Goal: Information Seeking & Learning: Learn about a topic

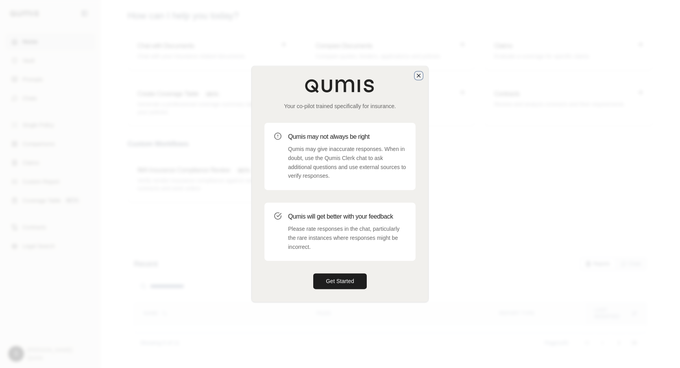
click at [420, 75] on icon "button" at bounding box center [419, 75] width 6 height 6
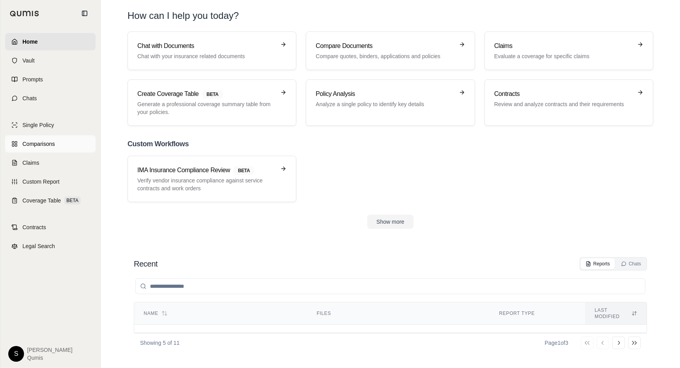
click at [67, 142] on link "Comparisons" at bounding box center [50, 143] width 91 height 17
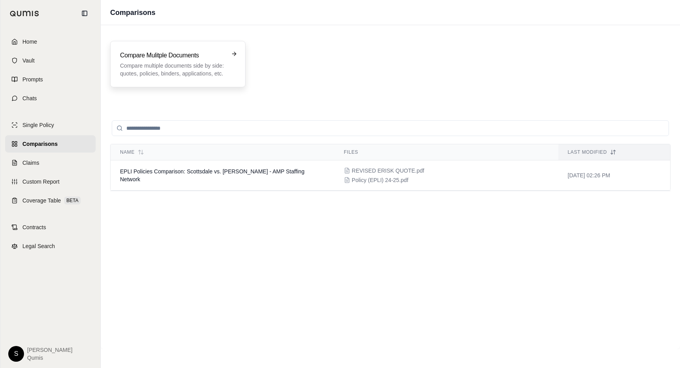
click at [218, 73] on p "Compare multiple documents side by side: quotes, policies, binders, application…" at bounding box center [172, 70] width 105 height 16
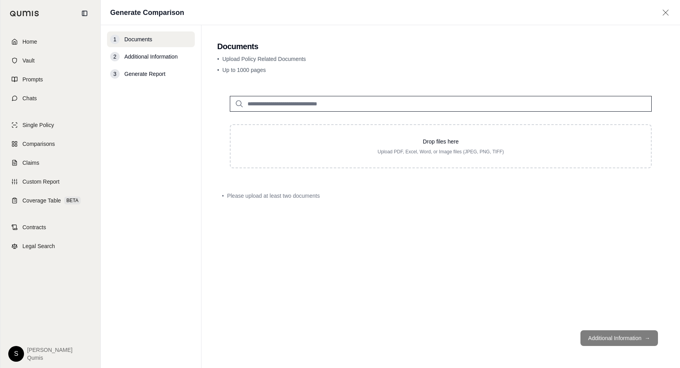
click at [284, 110] on input "search" at bounding box center [441, 104] width 422 height 16
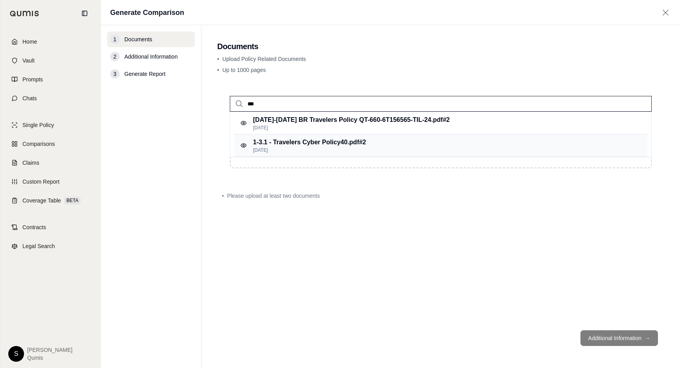
type input "***"
click at [308, 140] on p "1-3.1 - Travelers Cyber Policy40.pdf #2" at bounding box center [309, 142] width 113 height 9
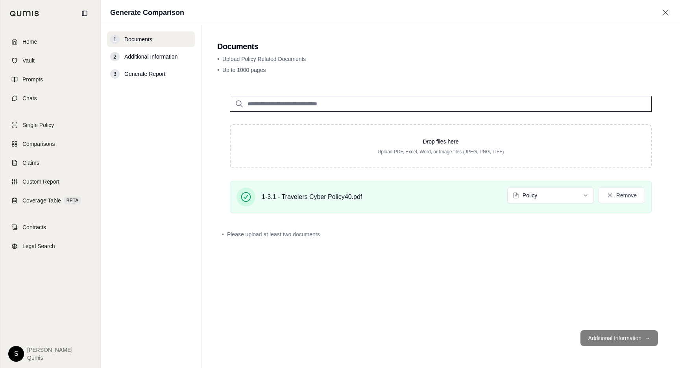
click at [284, 104] on input "search" at bounding box center [441, 104] width 422 height 16
type input "****"
click at [311, 115] on div "2-15-cv-01322-SMM-1 8-1 Chubb Cyber2.pdf #2 Jun 29, 2025" at bounding box center [440, 123] width 413 height 22
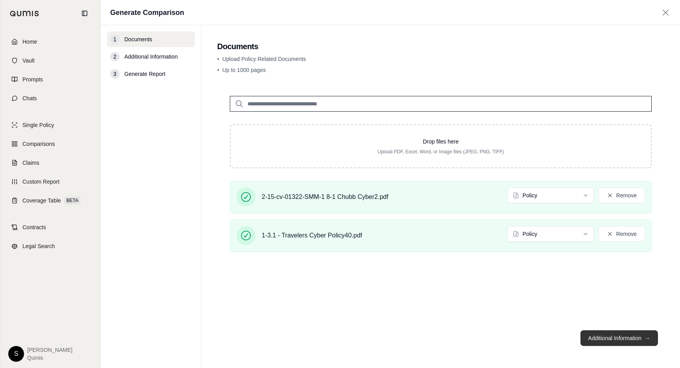
click at [632, 338] on button "Additional Information →" at bounding box center [619, 339] width 78 height 16
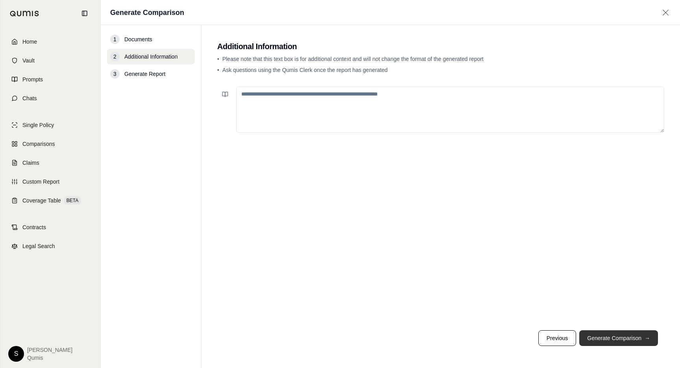
click at [632, 338] on button "Generate Comparison →" at bounding box center [618, 339] width 79 height 16
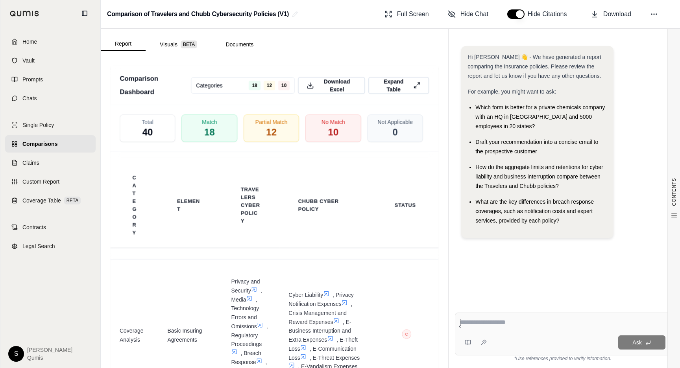
scroll to position [1934, 0]
click at [176, 40] on button "Visuals BETA" at bounding box center [179, 44] width 66 height 13
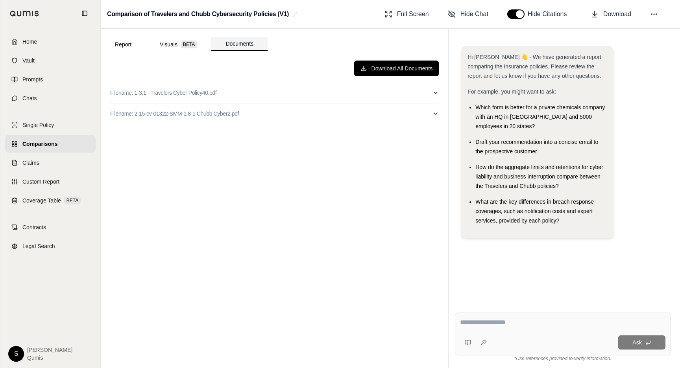
click at [245, 46] on button "Documents" at bounding box center [239, 43] width 56 height 13
click at [134, 47] on button "Report" at bounding box center [123, 44] width 45 height 13
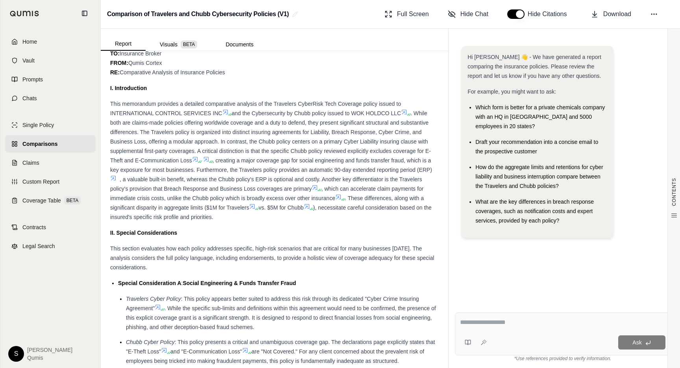
scroll to position [717, 0]
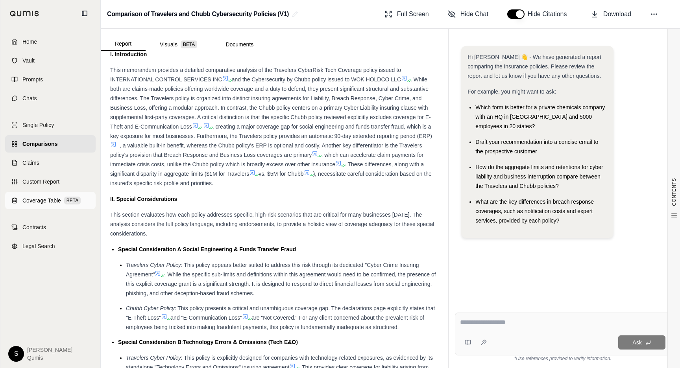
click at [54, 200] on span "Coverage Table" at bounding box center [41, 201] width 39 height 8
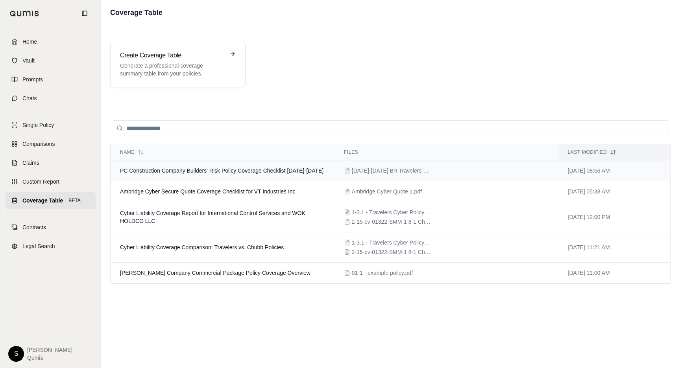
click at [196, 167] on td "PC Construction Company Builders' Risk Policy Coverage Checklist [DATE]-[DATE]" at bounding box center [223, 171] width 224 height 21
click at [185, 74] on p "Generate a professional coverage summary table from your policies." at bounding box center [172, 70] width 105 height 16
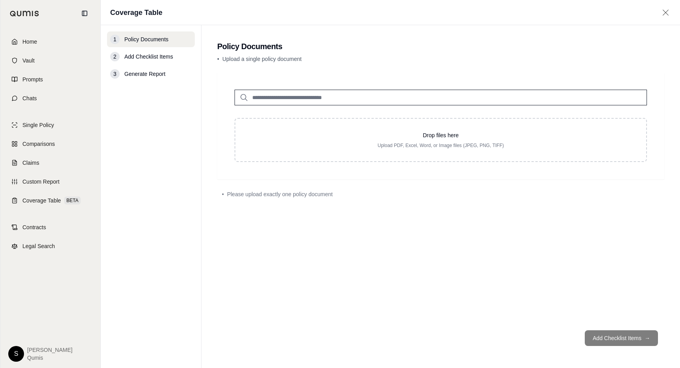
click at [303, 97] on input "search" at bounding box center [441, 98] width 412 height 16
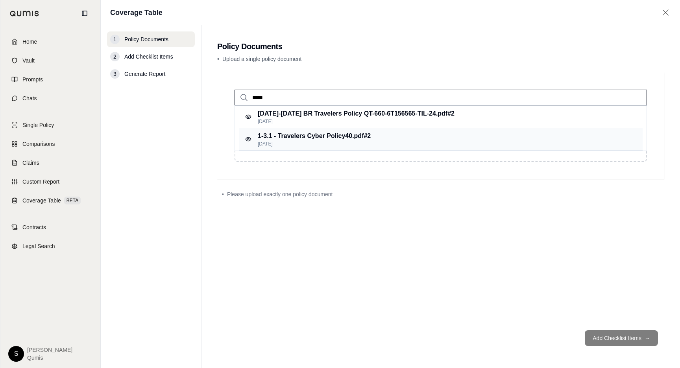
type input "*****"
click at [327, 136] on p "1-3.1 - Travelers Cyber Policy40.pdf #2" at bounding box center [314, 135] width 113 height 9
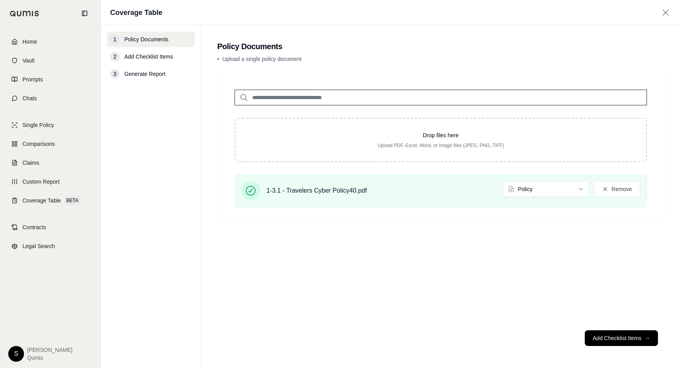
click at [313, 97] on input "search" at bounding box center [441, 98] width 412 height 16
type input "****"
click at [326, 113] on p "2-15-cv-01322-SMM-1 8-1 Chubb Cyber2.pdf #2" at bounding box center [327, 113] width 138 height 9
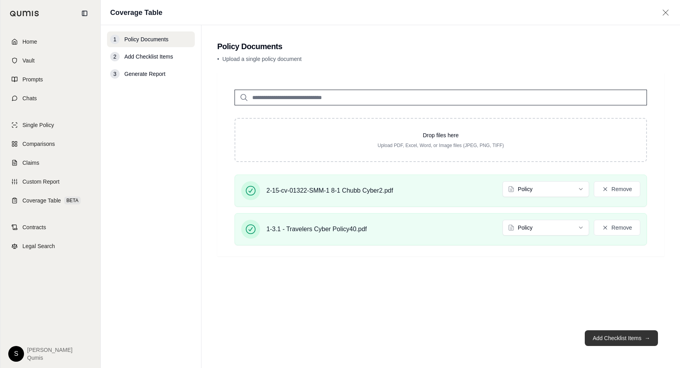
click at [633, 338] on button "Add Checklist Items →" at bounding box center [621, 339] width 73 height 16
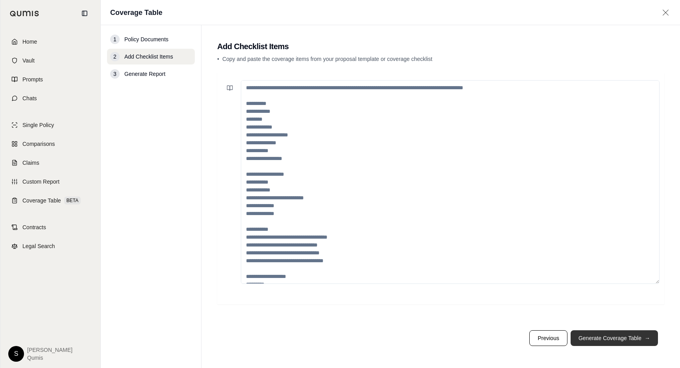
click at [633, 338] on button "Generate Coverage Table →" at bounding box center [614, 339] width 87 height 16
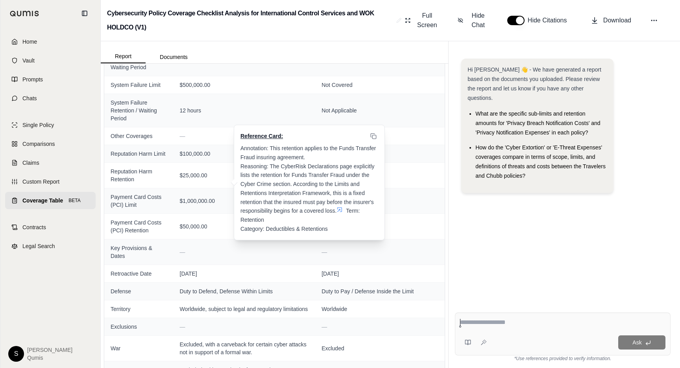
scroll to position [1350, 0]
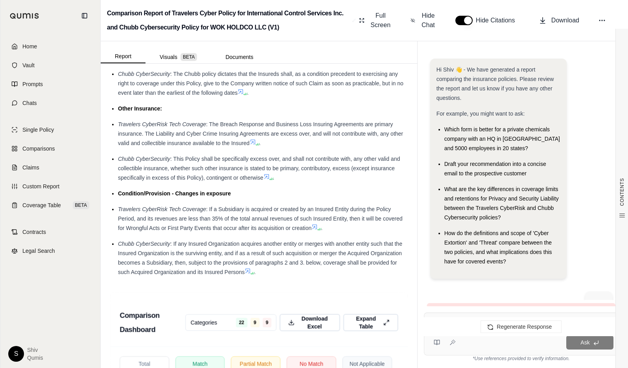
scroll to position [1892, 0]
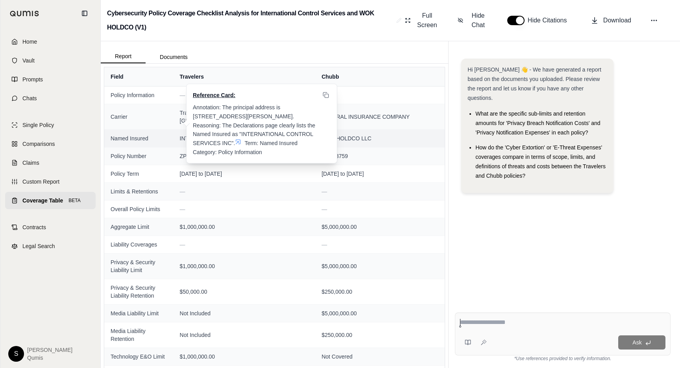
scroll to position [3, 0]
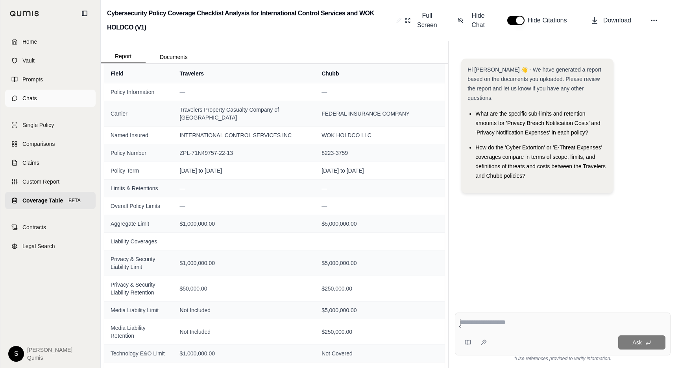
click at [34, 101] on span "Chats" at bounding box center [29, 98] width 15 height 8
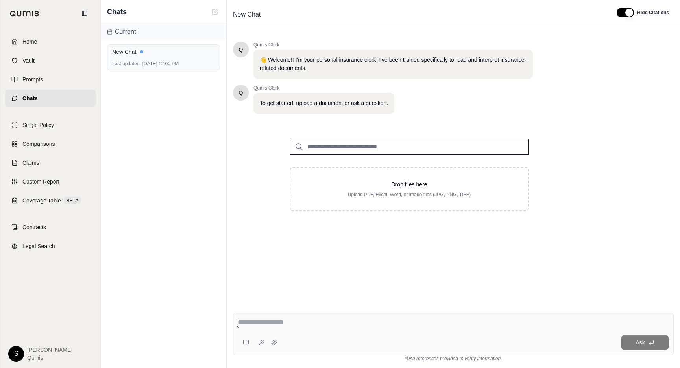
click at [343, 146] on input "search" at bounding box center [409, 147] width 239 height 16
type input "**"
click at [353, 321] on textarea at bounding box center [453, 322] width 430 height 9
type textarea "**"
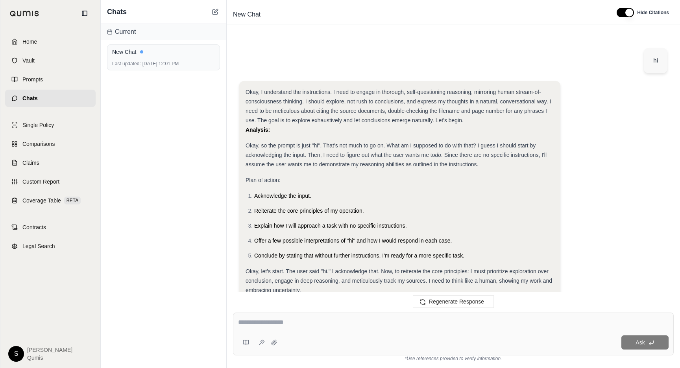
scroll to position [304, 0]
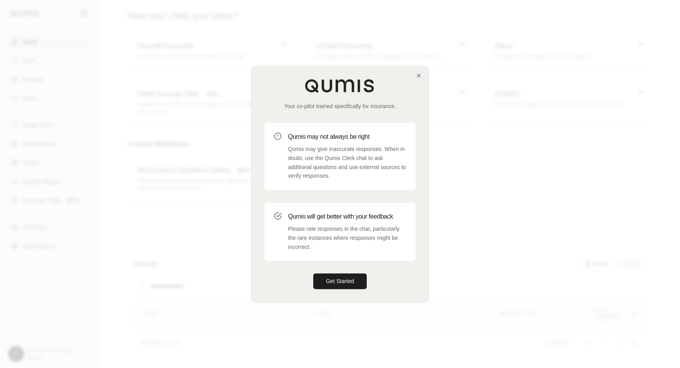
click at [414, 73] on div "Your co-pilot trained specifically for insurance. Qumis may not always be right…" at bounding box center [340, 184] width 176 height 236
click at [415, 73] on div "Your co-pilot trained specifically for insurance. Qumis may not always be right…" at bounding box center [340, 184] width 176 height 236
click at [420, 74] on icon "button" at bounding box center [419, 75] width 6 height 6
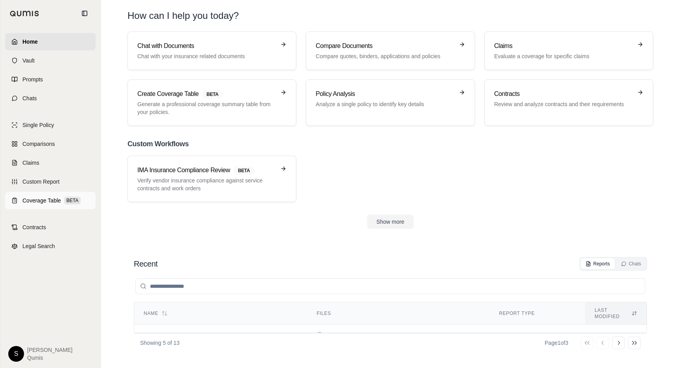
click at [76, 195] on link "Coverage Table BETA" at bounding box center [50, 200] width 91 height 17
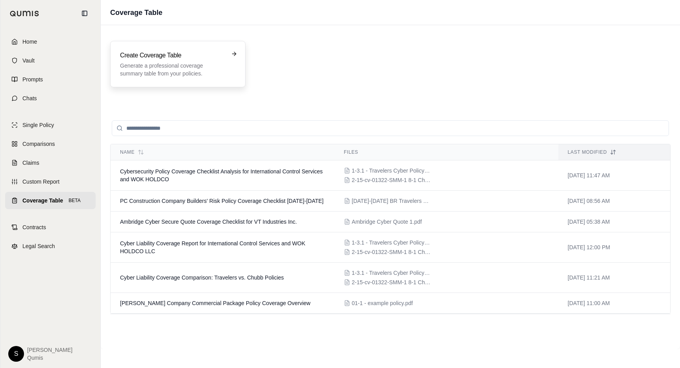
click at [221, 78] on div "Create Coverage Table Generate a professional coverage summary table from your …" at bounding box center [177, 64] width 135 height 46
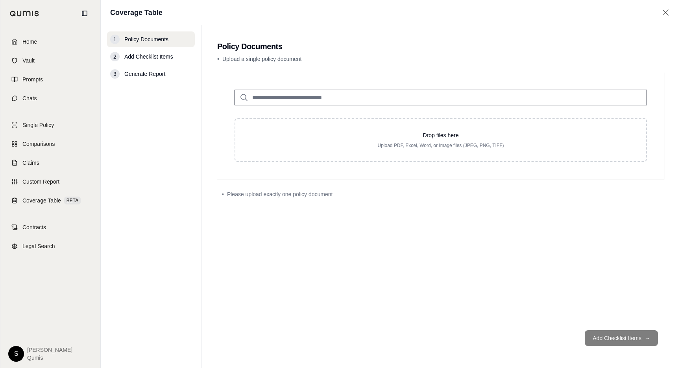
click at [301, 88] on div at bounding box center [441, 91] width 438 height 28
click at [298, 96] on input "search" at bounding box center [441, 98] width 412 height 16
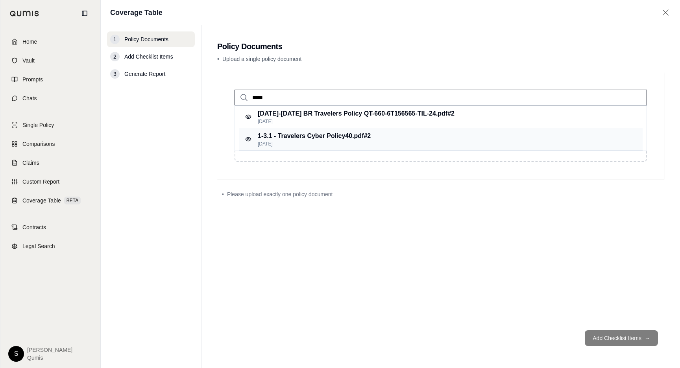
type input "*****"
click at [313, 138] on p "1-3.1 - Travelers Cyber Policy40.pdf #2" at bounding box center [314, 135] width 113 height 9
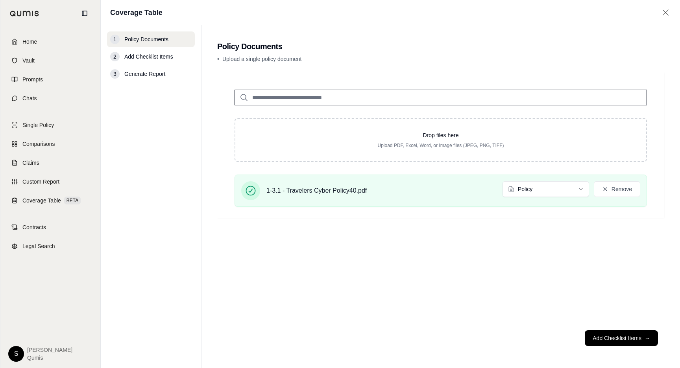
click at [285, 100] on input "search" at bounding box center [441, 98] width 412 height 16
type input "***"
click at [340, 120] on p "[DATE]" at bounding box center [327, 121] width 138 height 6
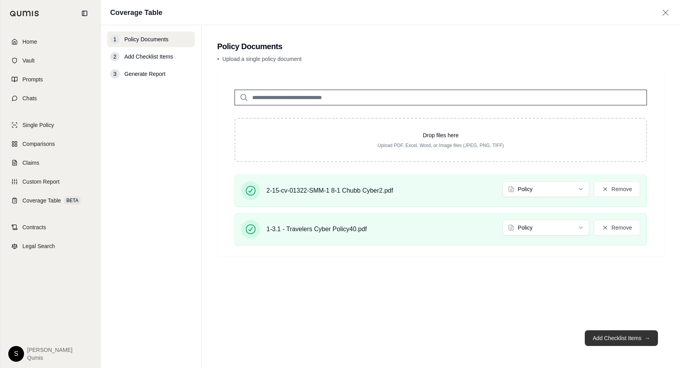
click at [620, 336] on button "Add Checklist Items →" at bounding box center [621, 339] width 73 height 16
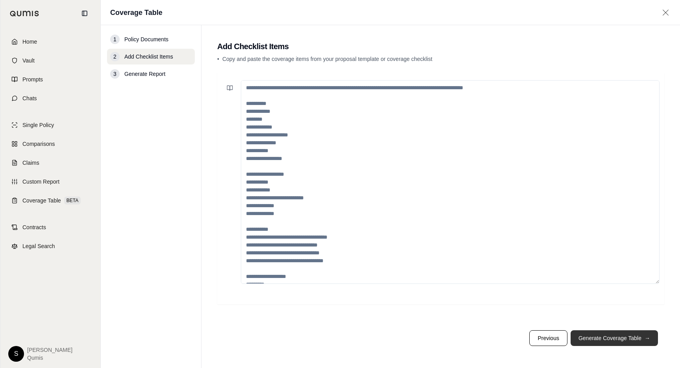
click at [620, 337] on button "Generate Coverage Table →" at bounding box center [614, 339] width 87 height 16
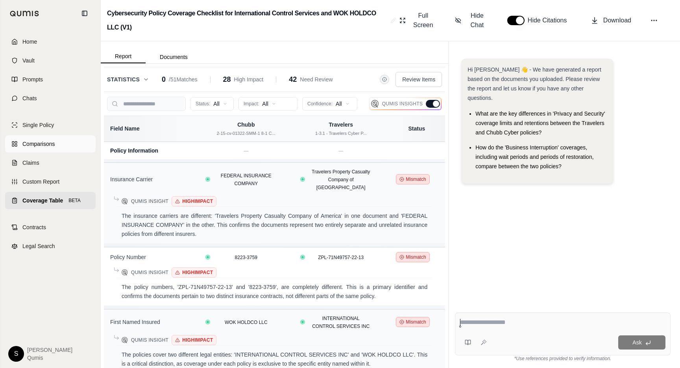
click at [39, 144] on span "Comparisons" at bounding box center [38, 144] width 32 height 8
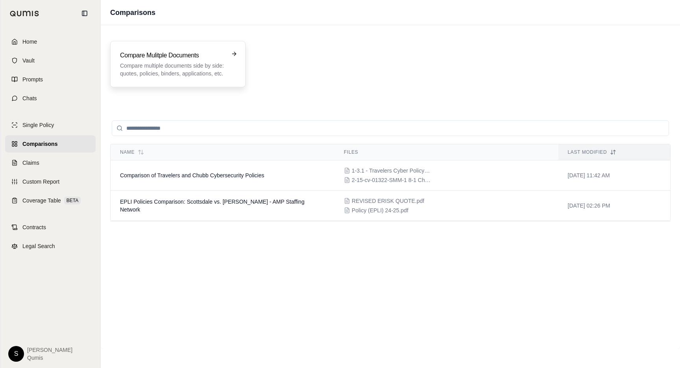
click at [194, 68] on p "Compare multiple documents side by side: quotes, policies, binders, application…" at bounding box center [172, 70] width 105 height 16
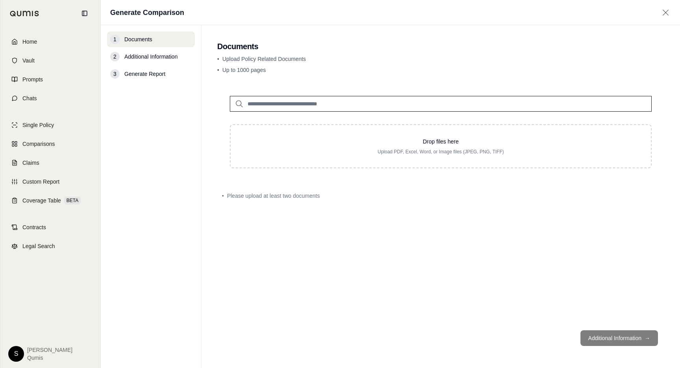
click at [309, 103] on input "search" at bounding box center [441, 104] width 422 height 16
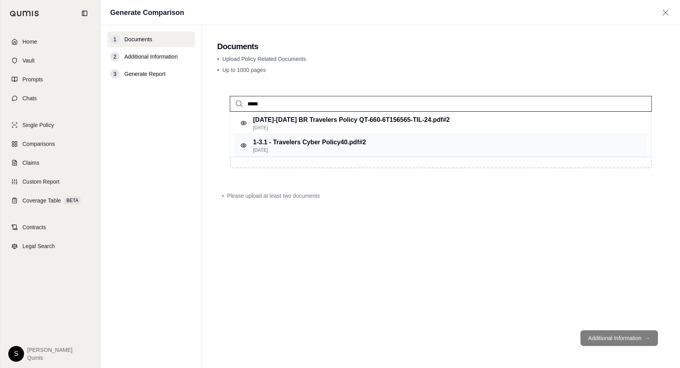
type input "*****"
click at [322, 145] on p "1-3.1 - Travelers Cyber Policy40.pdf #2" at bounding box center [309, 142] width 113 height 9
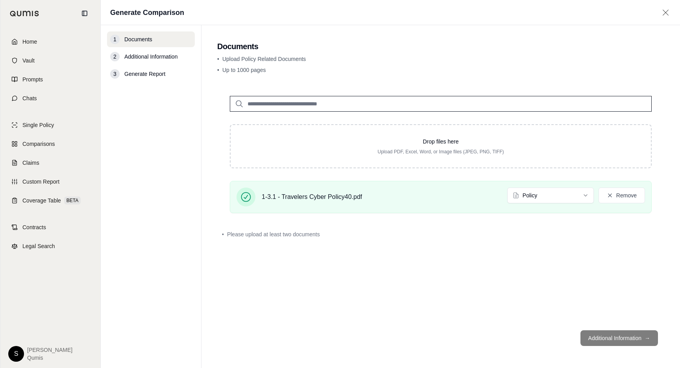
click at [284, 102] on input "search" at bounding box center [441, 104] width 422 height 16
type input "****"
click at [327, 124] on p "2-15-cv-01322-SMM-1 8-1 Chubb Cyber2.pdf #2" at bounding box center [322, 119] width 138 height 9
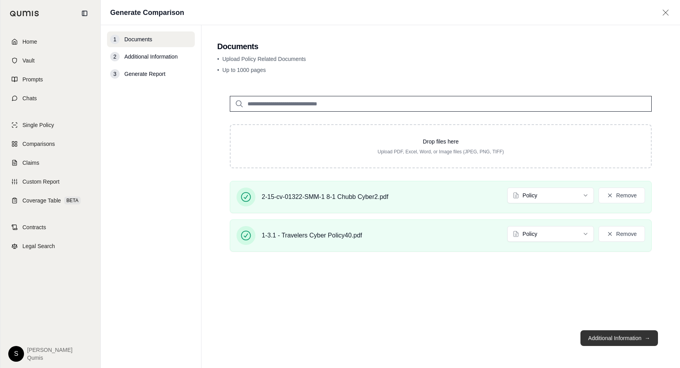
click at [630, 340] on button "Additional Information →" at bounding box center [619, 339] width 78 height 16
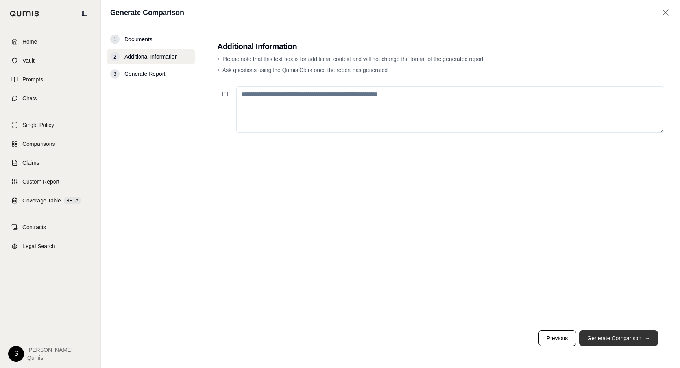
click at [630, 340] on button "Generate Comparison →" at bounding box center [618, 339] width 79 height 16
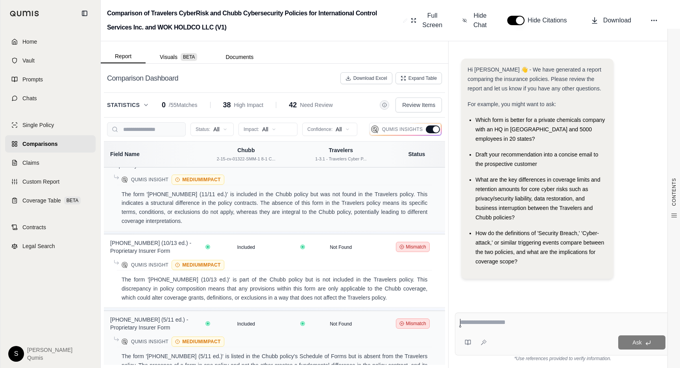
scroll to position [4212, 0]
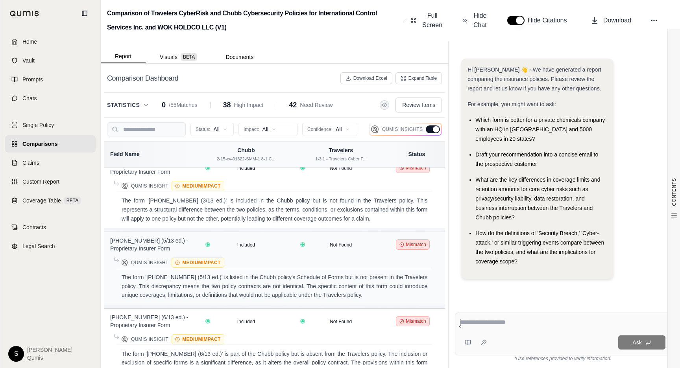
click at [436, 131] on div at bounding box center [436, 129] width 6 height 6
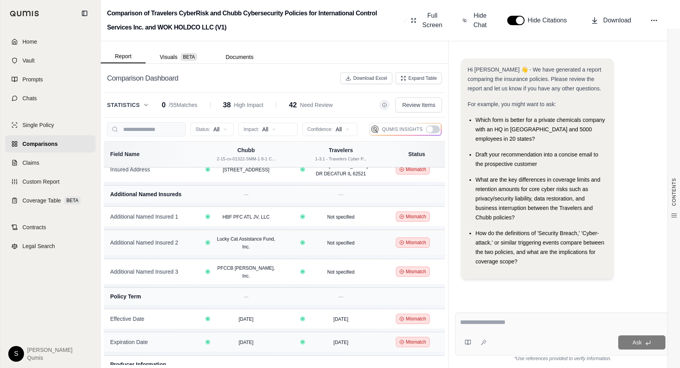
scroll to position [0, 0]
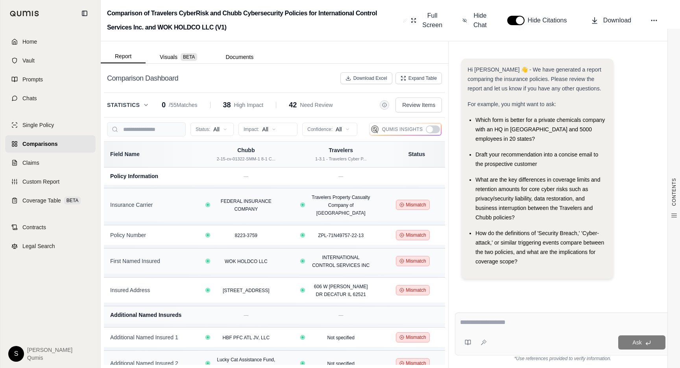
click at [432, 132] on div at bounding box center [433, 130] width 14 height 8
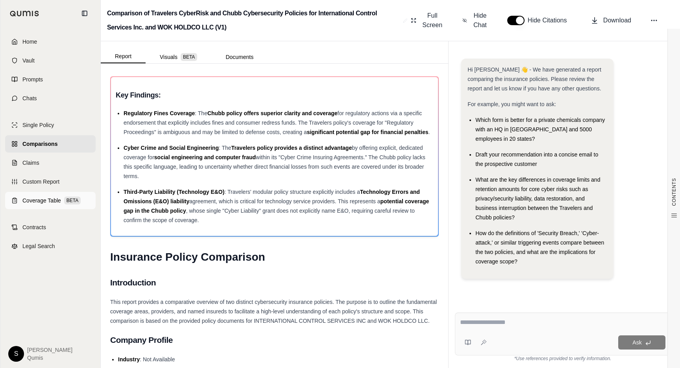
click at [53, 203] on span "Coverage Table" at bounding box center [41, 201] width 39 height 8
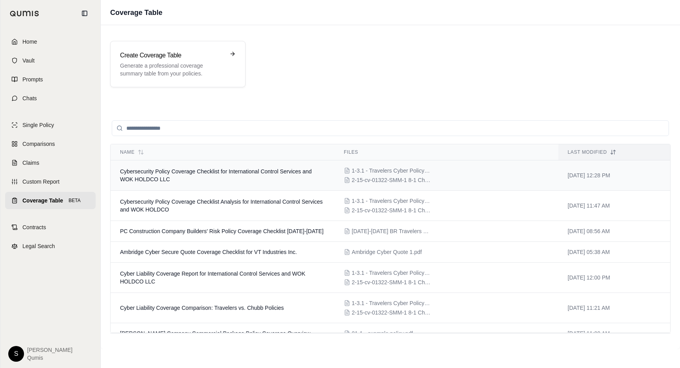
click at [271, 178] on td "Cybersecurity Policy Coverage Checklist for International Control Services and …" at bounding box center [223, 176] width 224 height 30
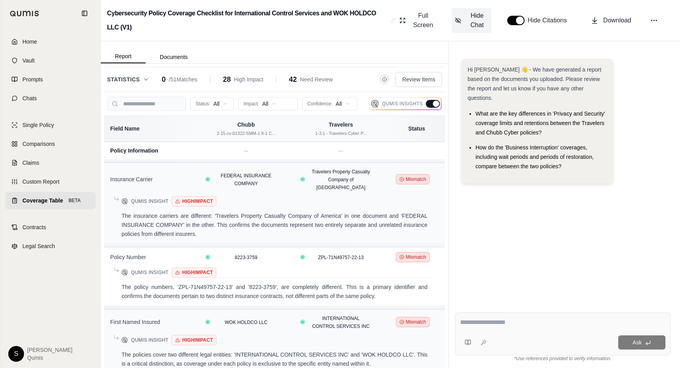
click at [463, 22] on button "Hide Chat" at bounding box center [472, 20] width 40 height 25
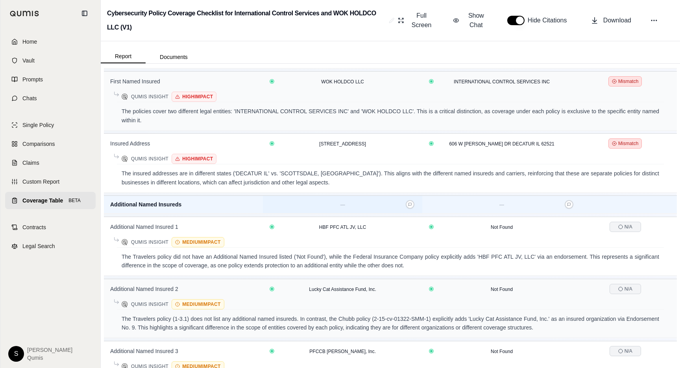
scroll to position [299, 0]
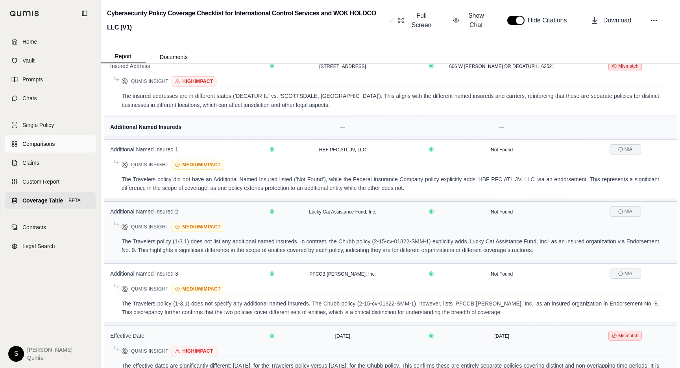
click at [40, 148] on link "Comparisons" at bounding box center [50, 143] width 91 height 17
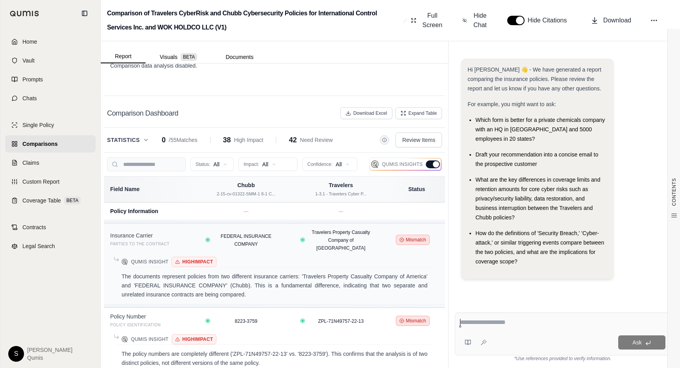
scroll to position [1789, 0]
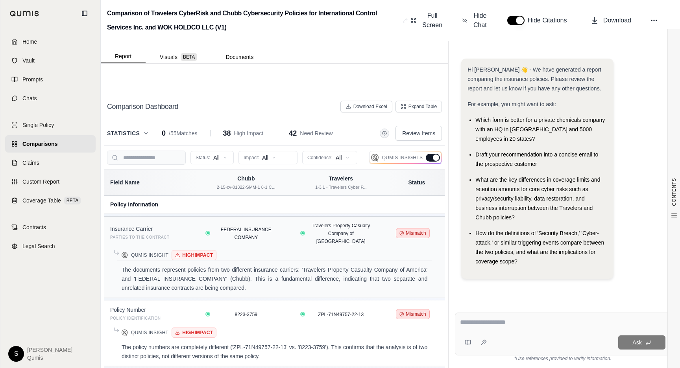
click at [152, 142] on div "Statistics 0 / 55 Matches 38 High Impact 42 Need Review Review Items" at bounding box center [274, 133] width 341 height 24
click at [147, 136] on icon at bounding box center [146, 133] width 6 height 6
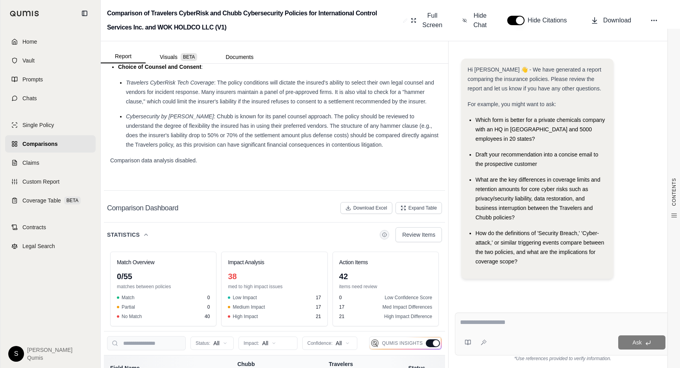
scroll to position [1736, 0]
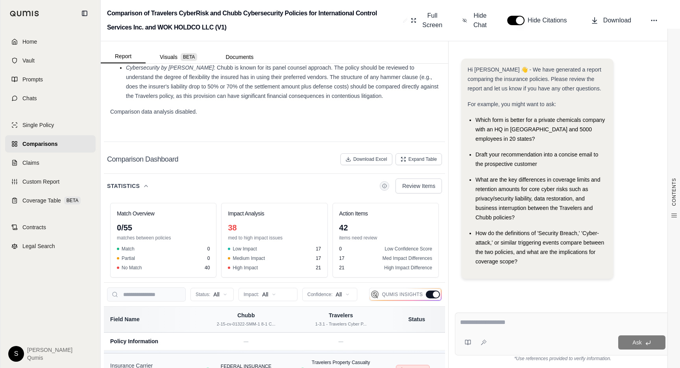
click at [148, 185] on icon at bounding box center [146, 186] width 6 height 6
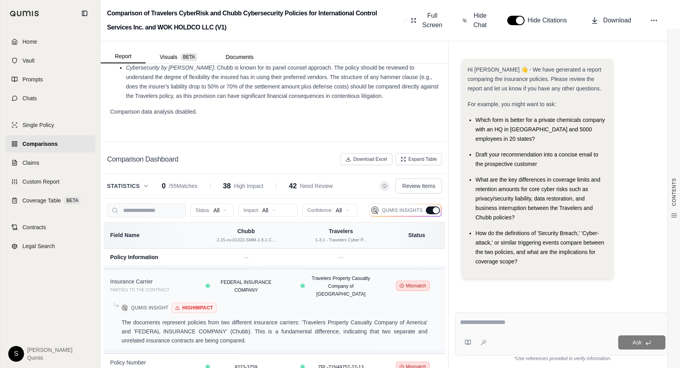
click at [143, 187] on icon at bounding box center [146, 186] width 6 height 6
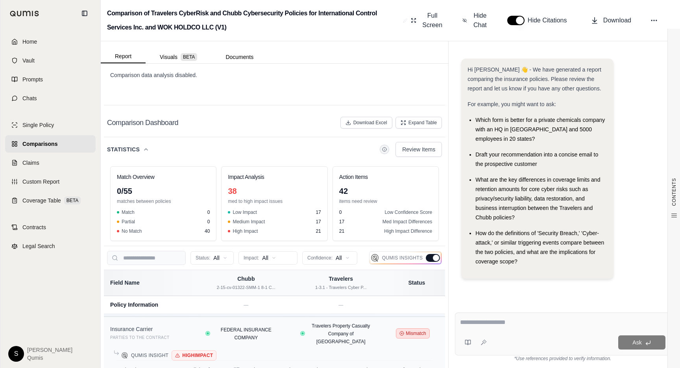
scroll to position [1800, 0]
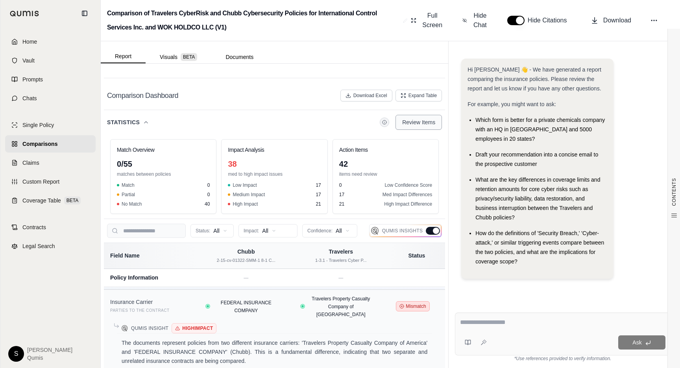
click at [425, 125] on span "Review Items" at bounding box center [418, 122] width 33 height 8
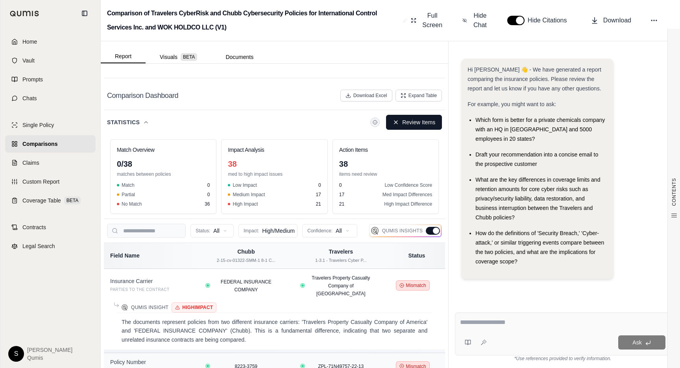
scroll to position [1818, 0]
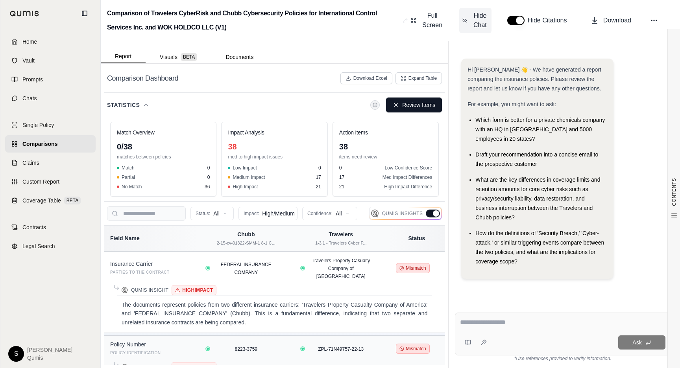
click at [481, 20] on span "Hide Chat" at bounding box center [480, 20] width 17 height 19
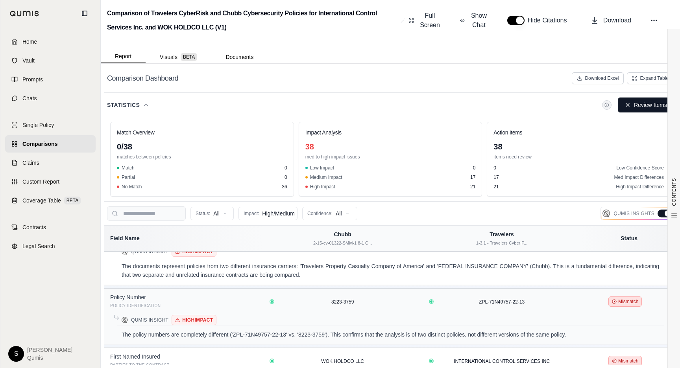
scroll to position [0, 0]
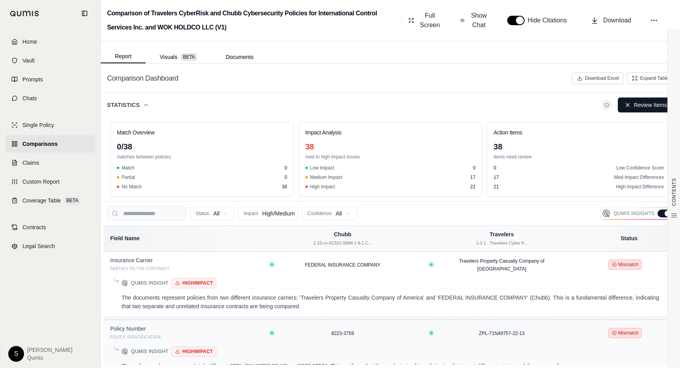
click at [660, 215] on div at bounding box center [665, 214] width 14 height 8
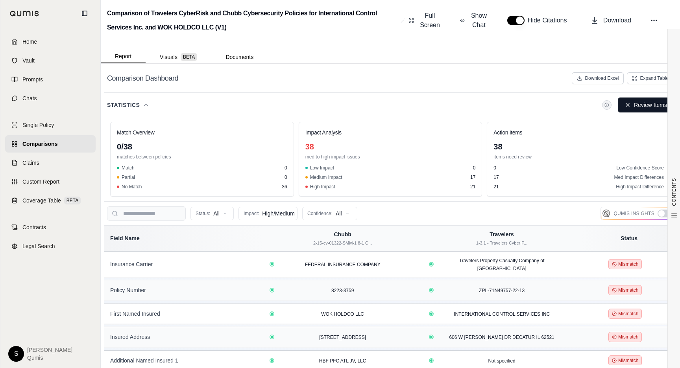
click at [659, 215] on div at bounding box center [661, 214] width 6 height 6
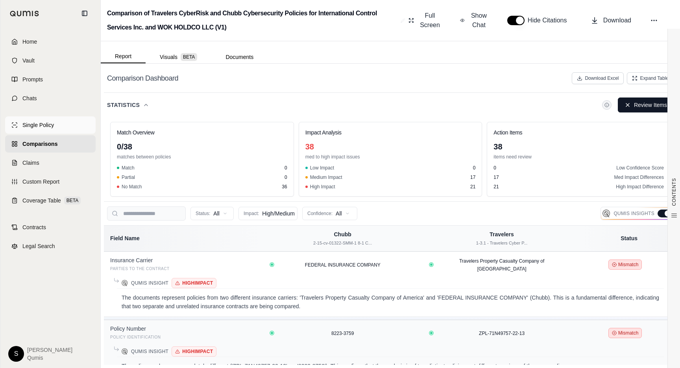
click at [45, 124] on span "Single Policy" at bounding box center [37, 125] width 31 height 8
